Goal: Contribute content: Add original content to the website for others to see

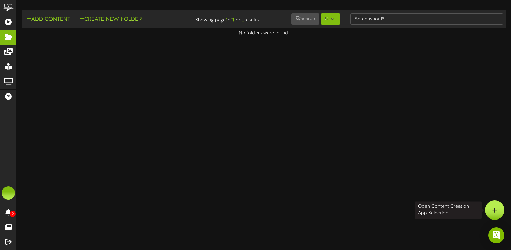
click at [496, 211] on icon at bounding box center [495, 210] width 6 height 6
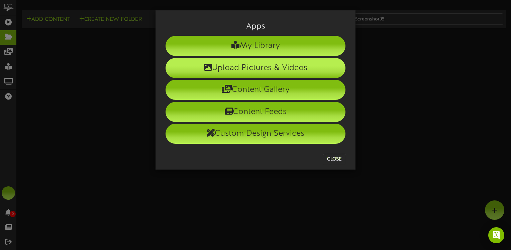
click at [209, 63] on li "Upload Pictures & Videos" at bounding box center [256, 68] width 180 height 20
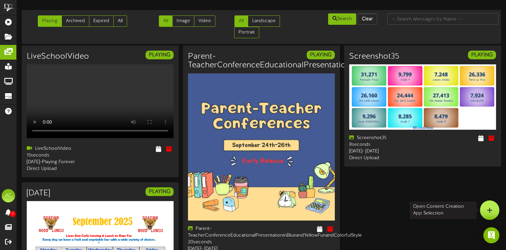
click at [488, 211] on icon at bounding box center [490, 210] width 6 height 6
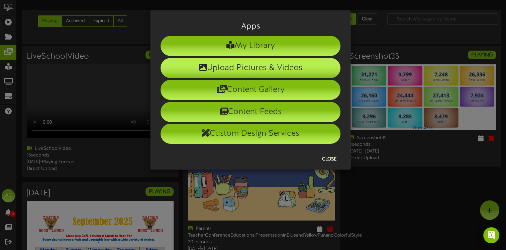
click at [238, 66] on li "Upload Pictures & Videos" at bounding box center [251, 68] width 180 height 20
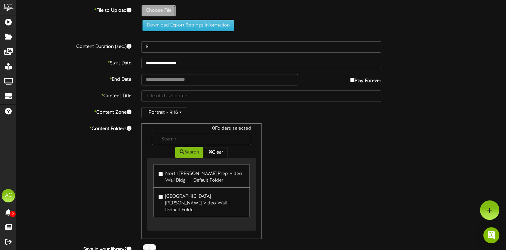
type input "**********"
type input "ls9232025"
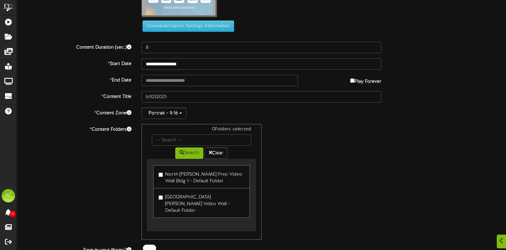
scroll to position [67, 0]
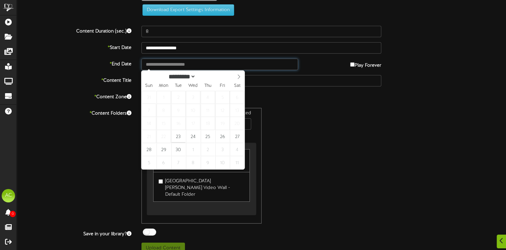
click at [159, 61] on input "text" at bounding box center [220, 64] width 157 height 11
type input "**********"
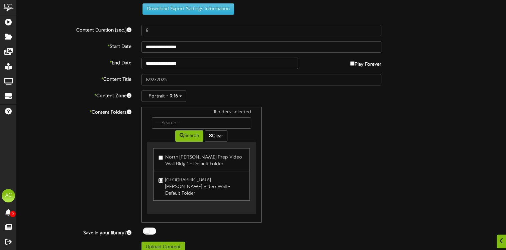
scroll to position [68, 0]
click at [165, 240] on button "Upload Content" at bounding box center [163, 246] width 43 height 11
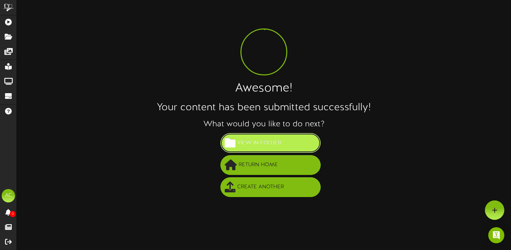
click at [266, 148] on span "View in Folder" at bounding box center [259, 142] width 48 height 11
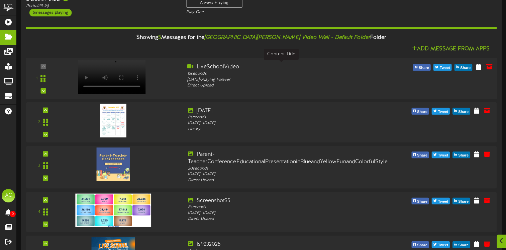
scroll to position [82, 0]
